Goal: Find contact information: Find contact information

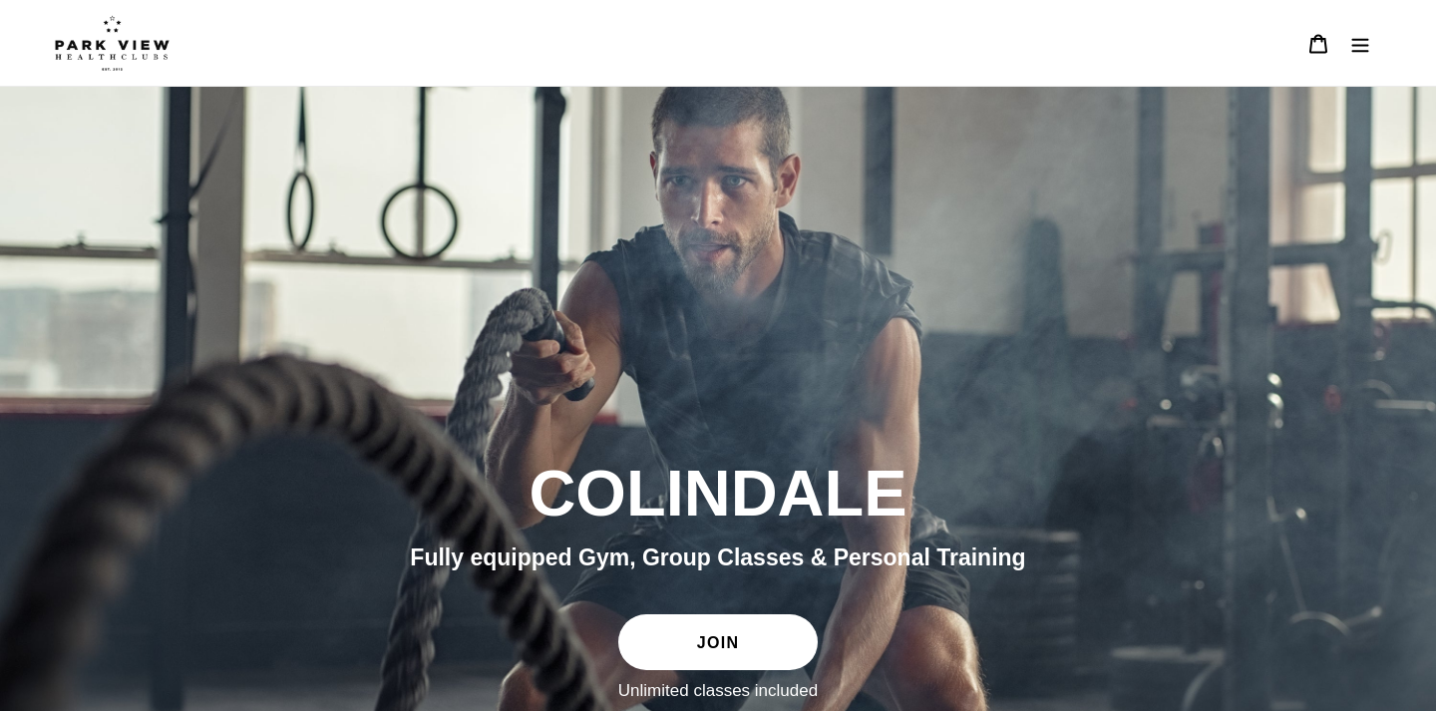
click at [1361, 43] on icon "Menu" at bounding box center [1361, 44] width 20 height 20
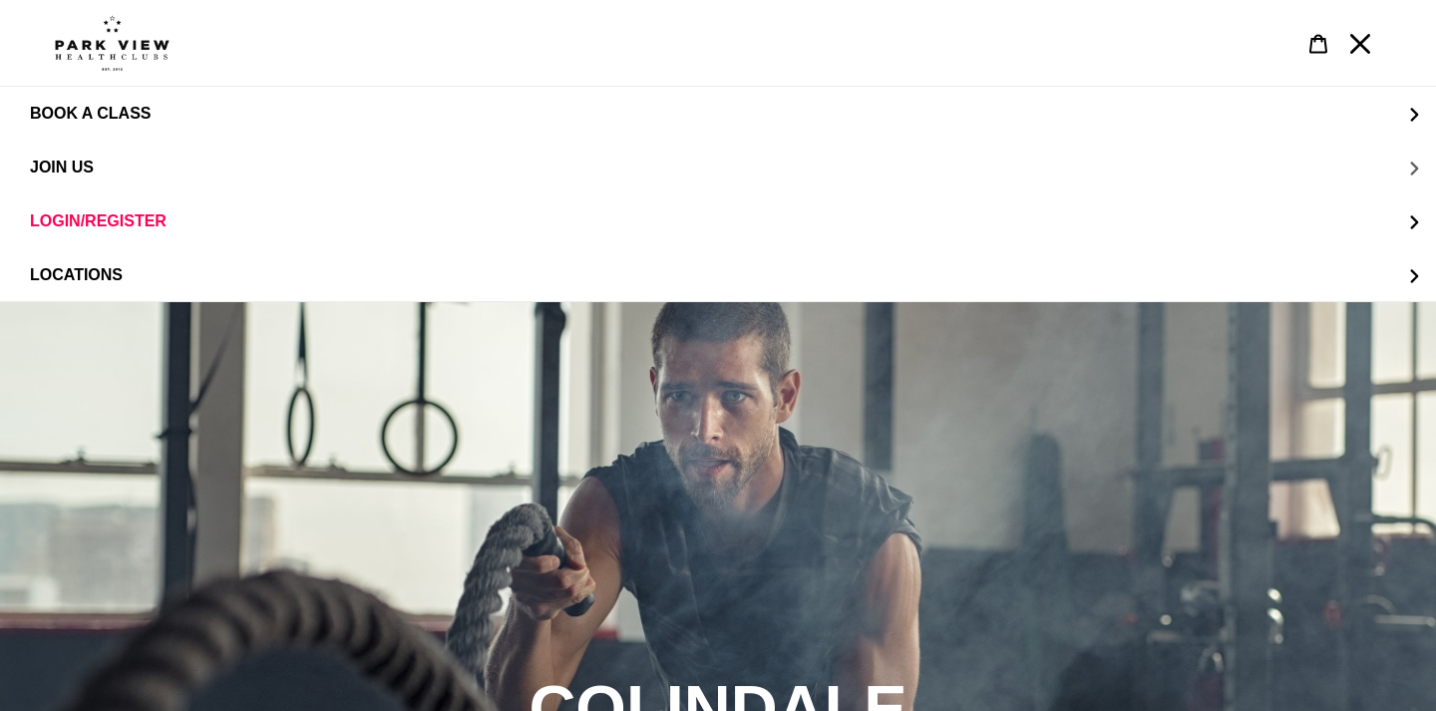
click at [96, 173] on button "JOIN US" at bounding box center [718, 168] width 1436 height 54
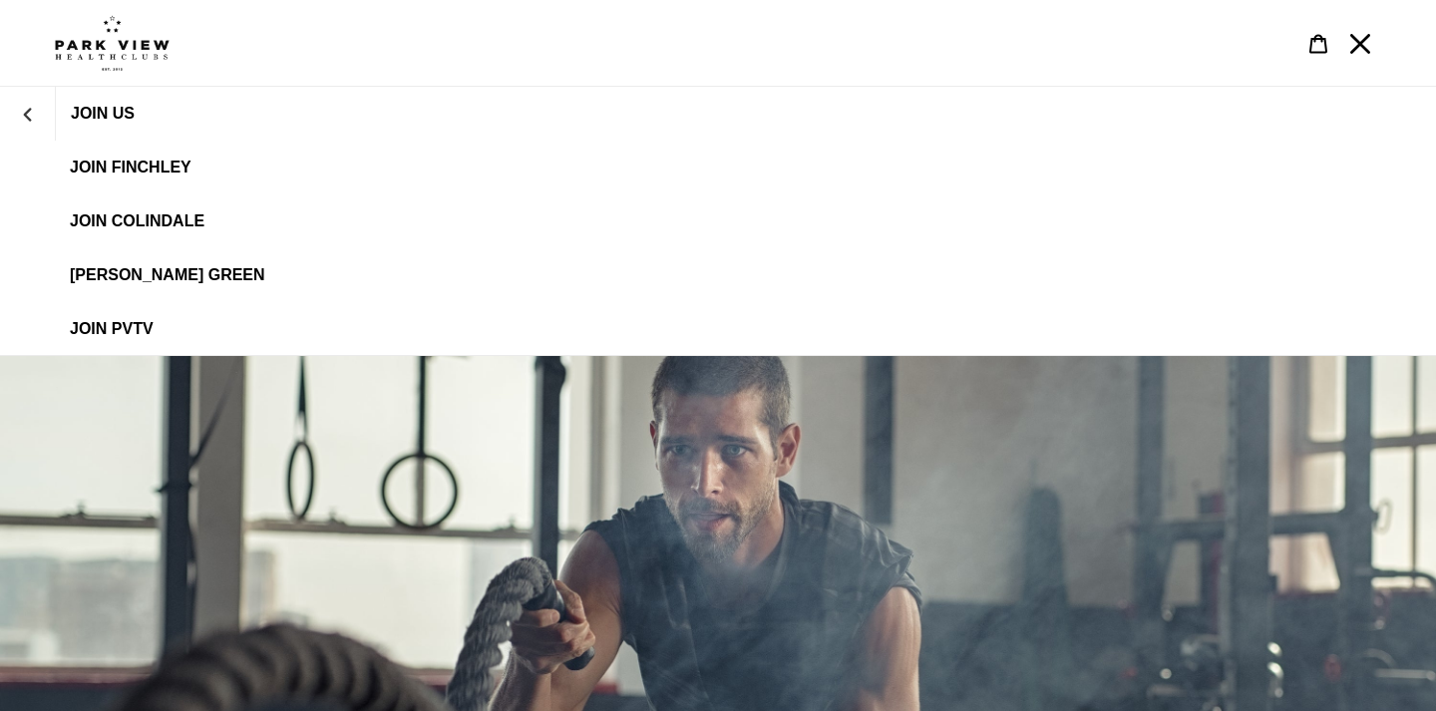
click at [170, 219] on span "JOIN Colindale" at bounding box center [137, 221] width 135 height 18
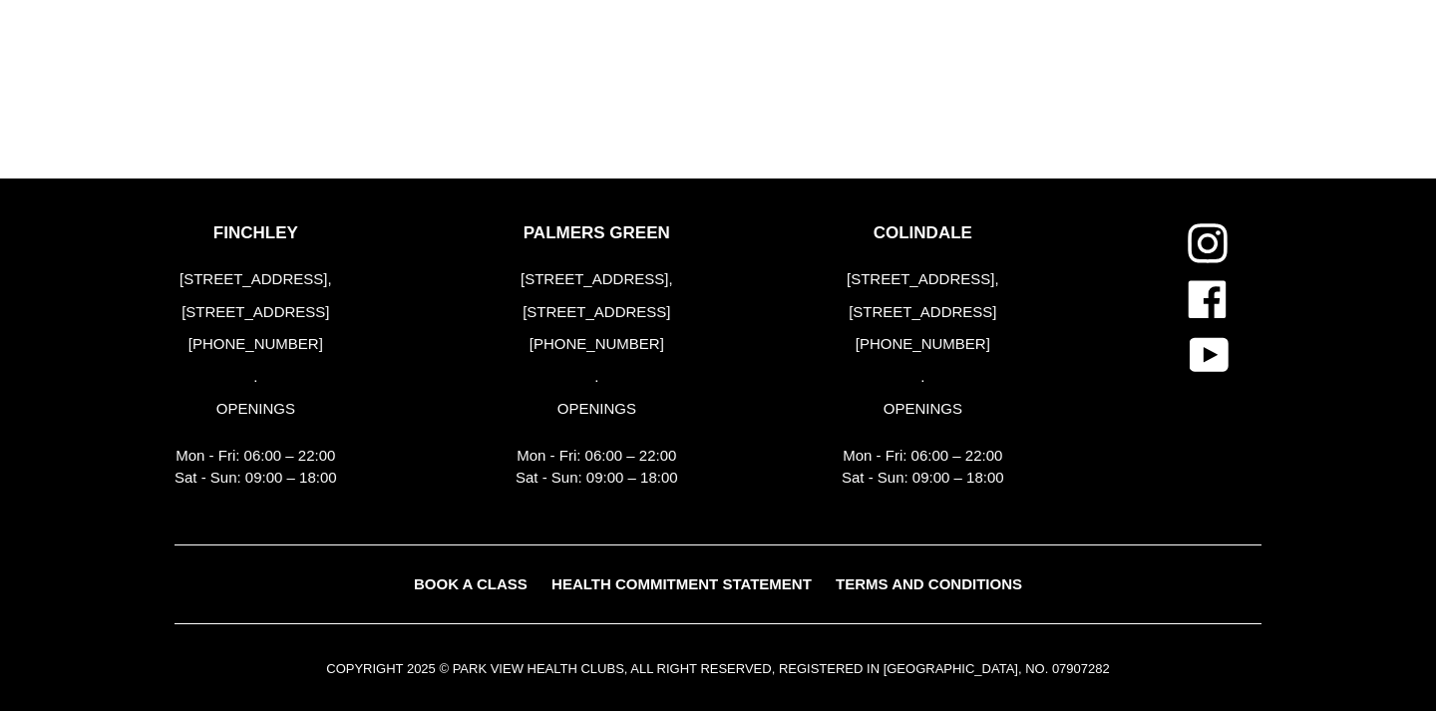
scroll to position [2447, 0]
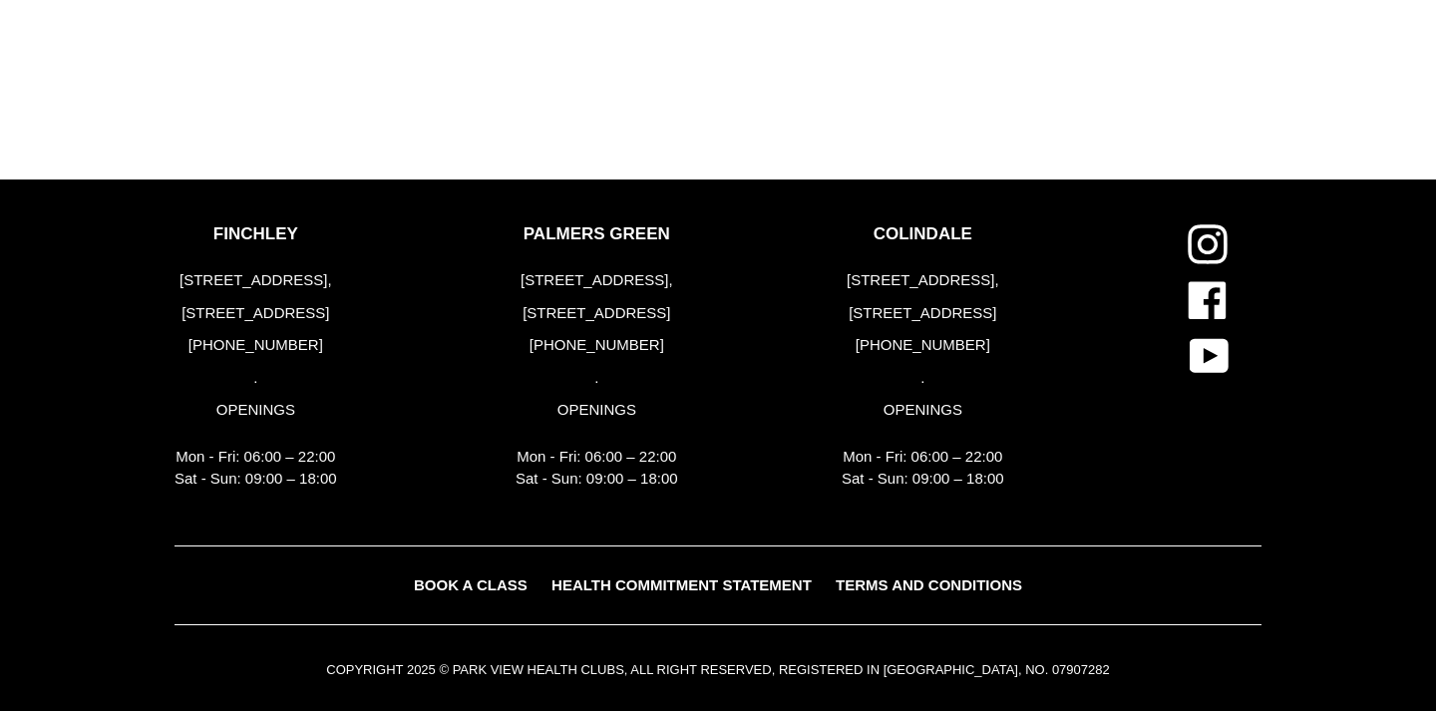
drag, startPoint x: 1000, startPoint y: 349, endPoint x: 850, endPoint y: 340, distance: 149.9
click at [850, 340] on p "[PHONE_NUMBER]" at bounding box center [923, 345] width 163 height 23
click at [1021, 376] on div "COLINDALE [STREET_ADDRESS] [PHONE_NUMBER] . OPENINGS Mon - Fri: 06:00 – 22:00 S…" at bounding box center [990, 362] width 326 height 276
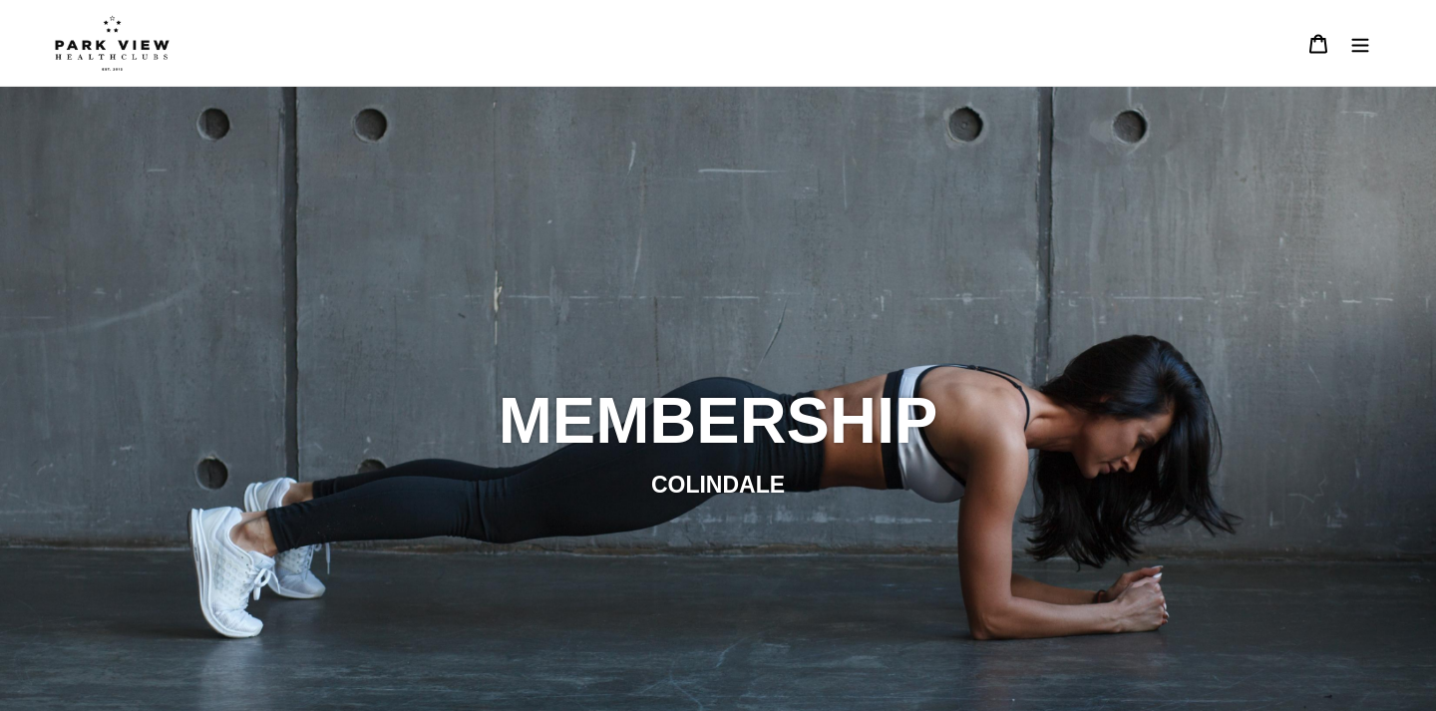
scroll to position [0, 0]
click at [1355, 41] on icon "Menu" at bounding box center [1361, 44] width 20 height 20
